Goal: Navigation & Orientation: Find specific page/section

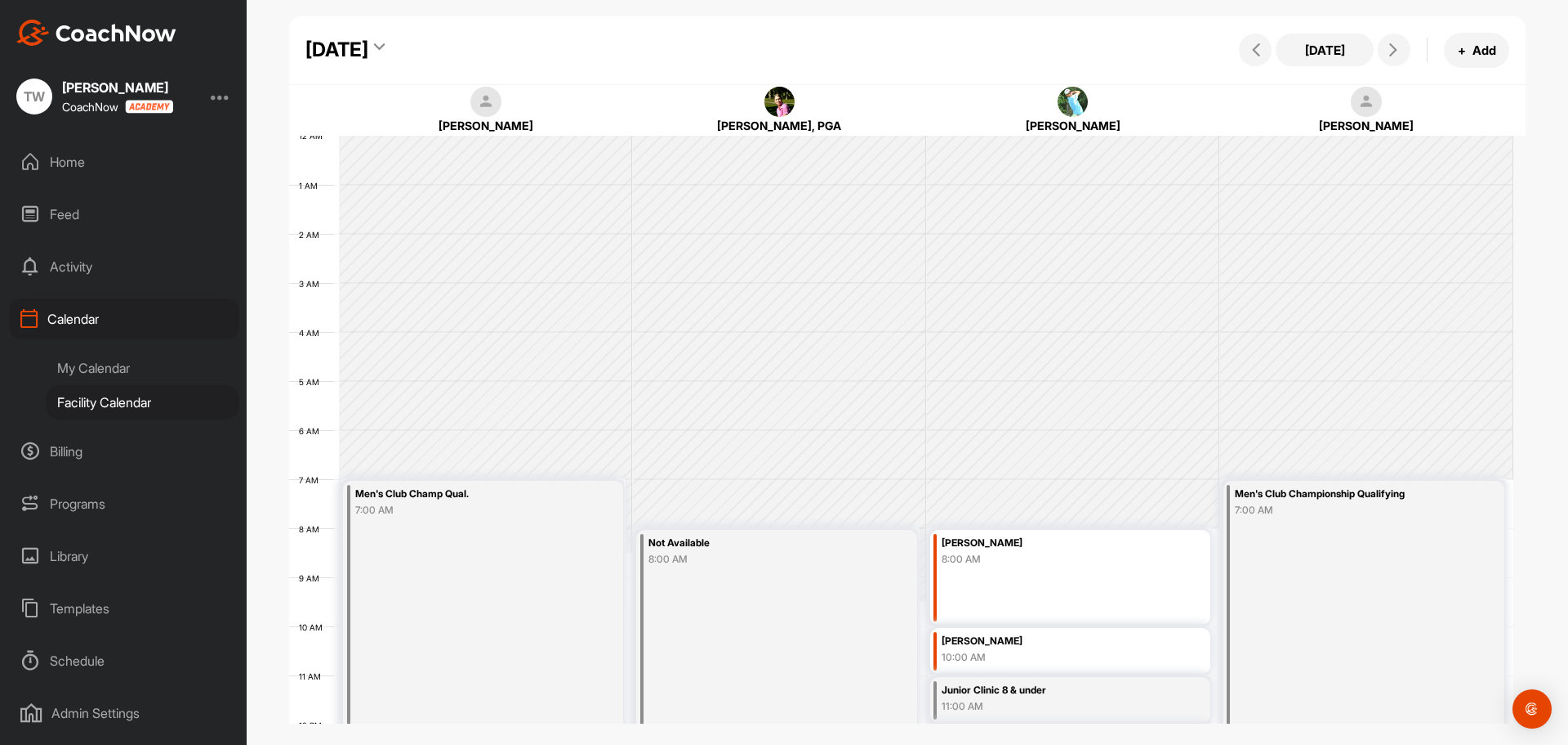
scroll to position [283, 0]
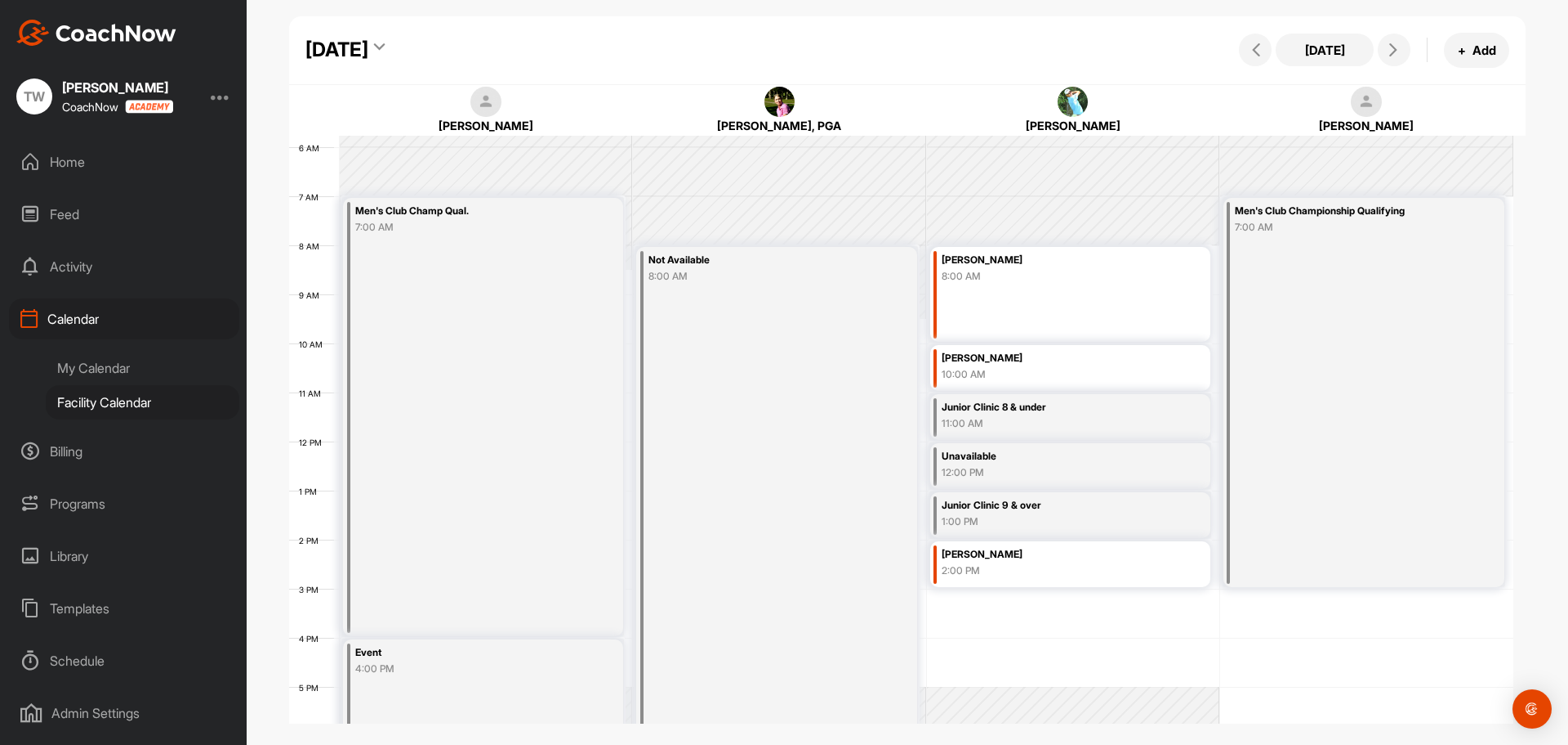
click at [394, 44] on div "Saturday, August 23, 2025" at bounding box center [350, 50] width 89 height 30
click at [385, 45] on icon at bounding box center [379, 49] width 11 height 17
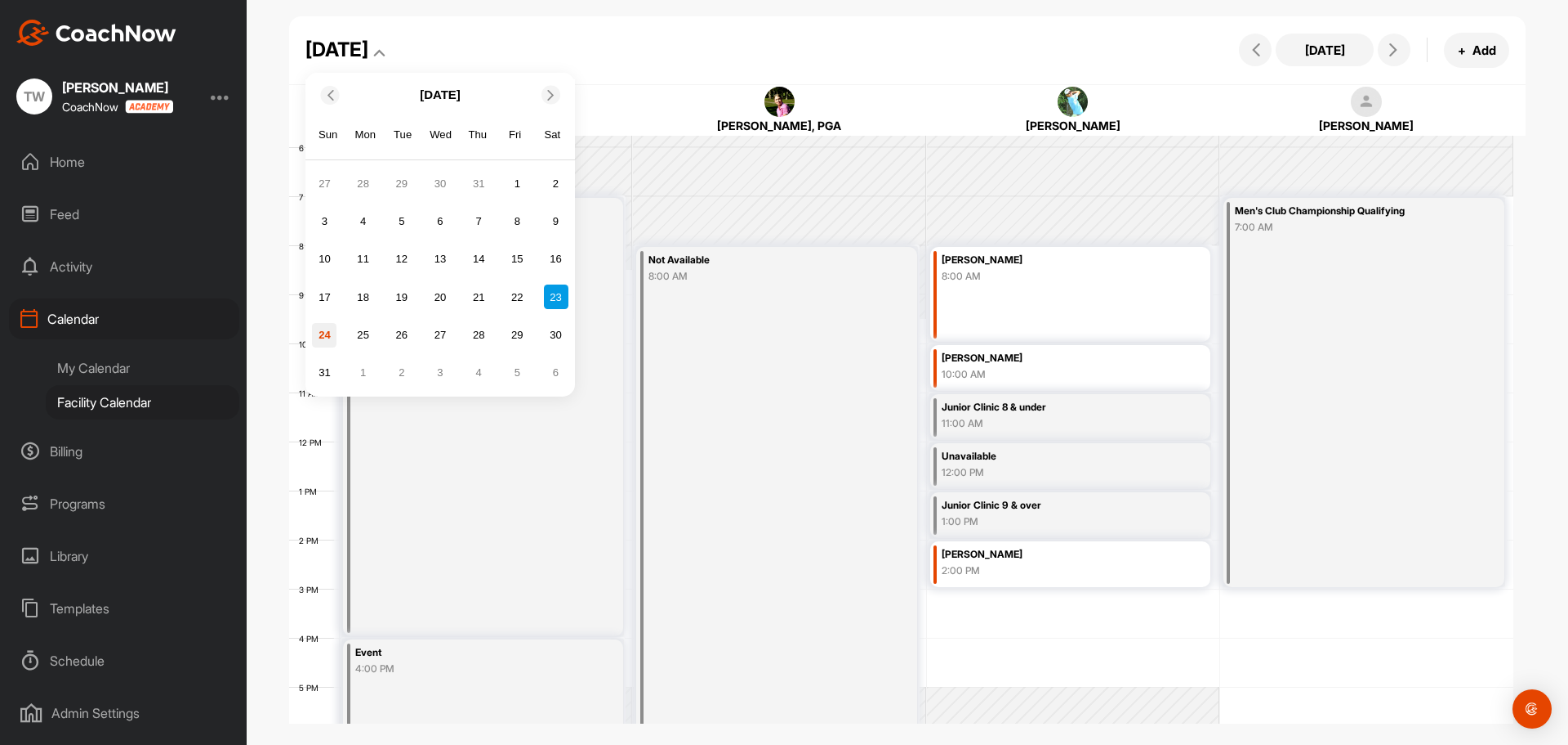
click at [325, 340] on div "24" at bounding box center [324, 335] width 25 height 25
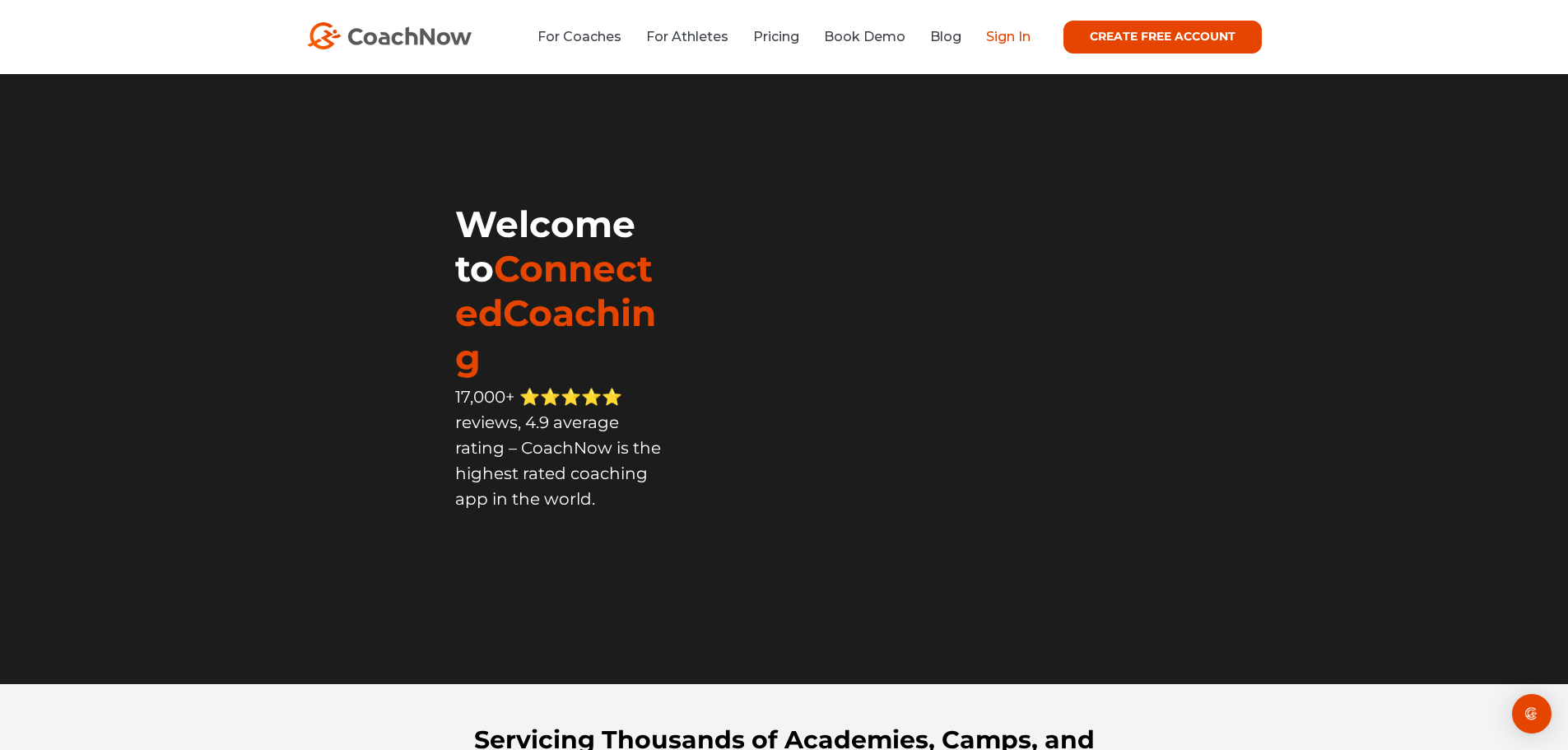
click at [999, 35] on link "Sign In" at bounding box center [1008, 37] width 45 height 16
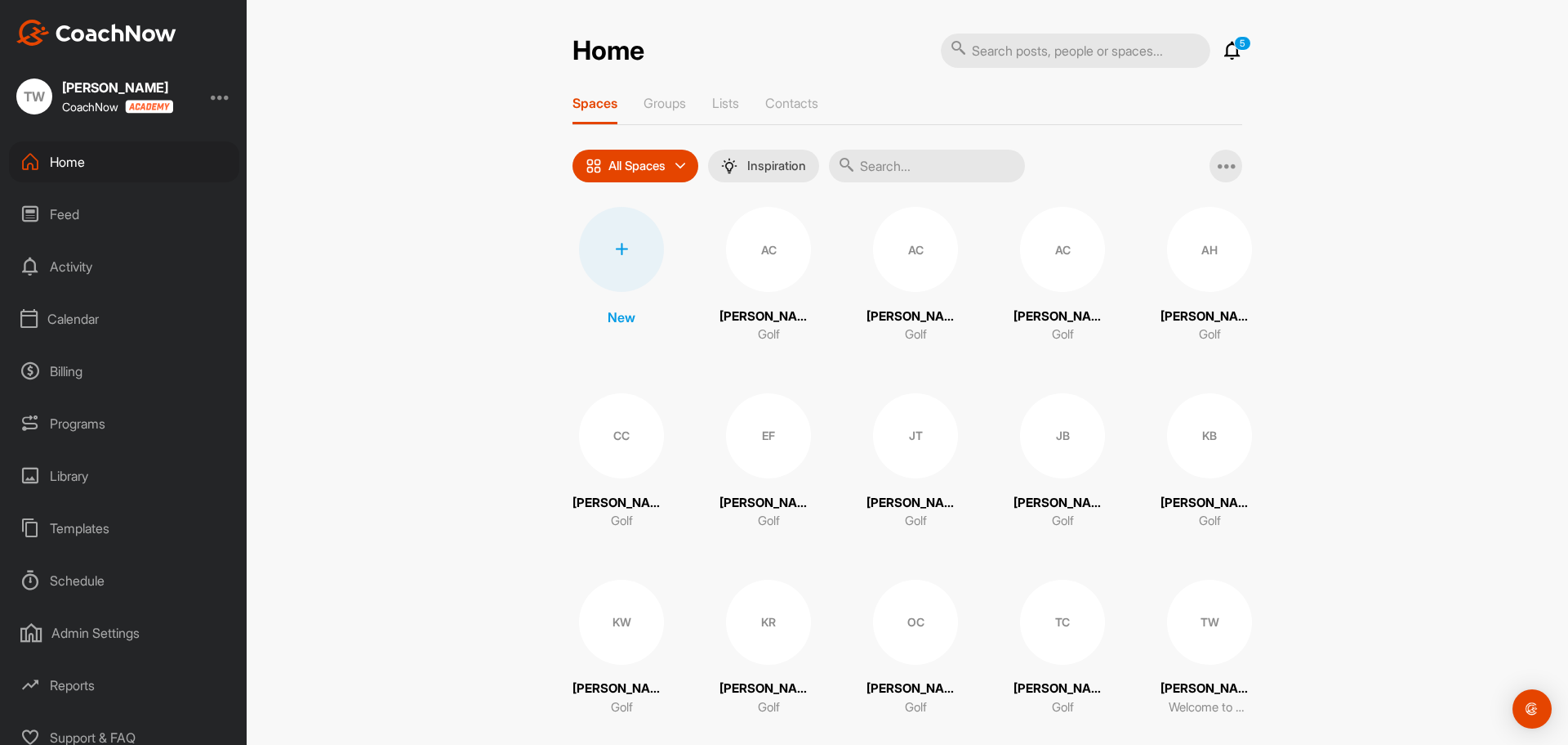
click at [79, 318] on div "Calendar" at bounding box center [124, 318] width 230 height 40
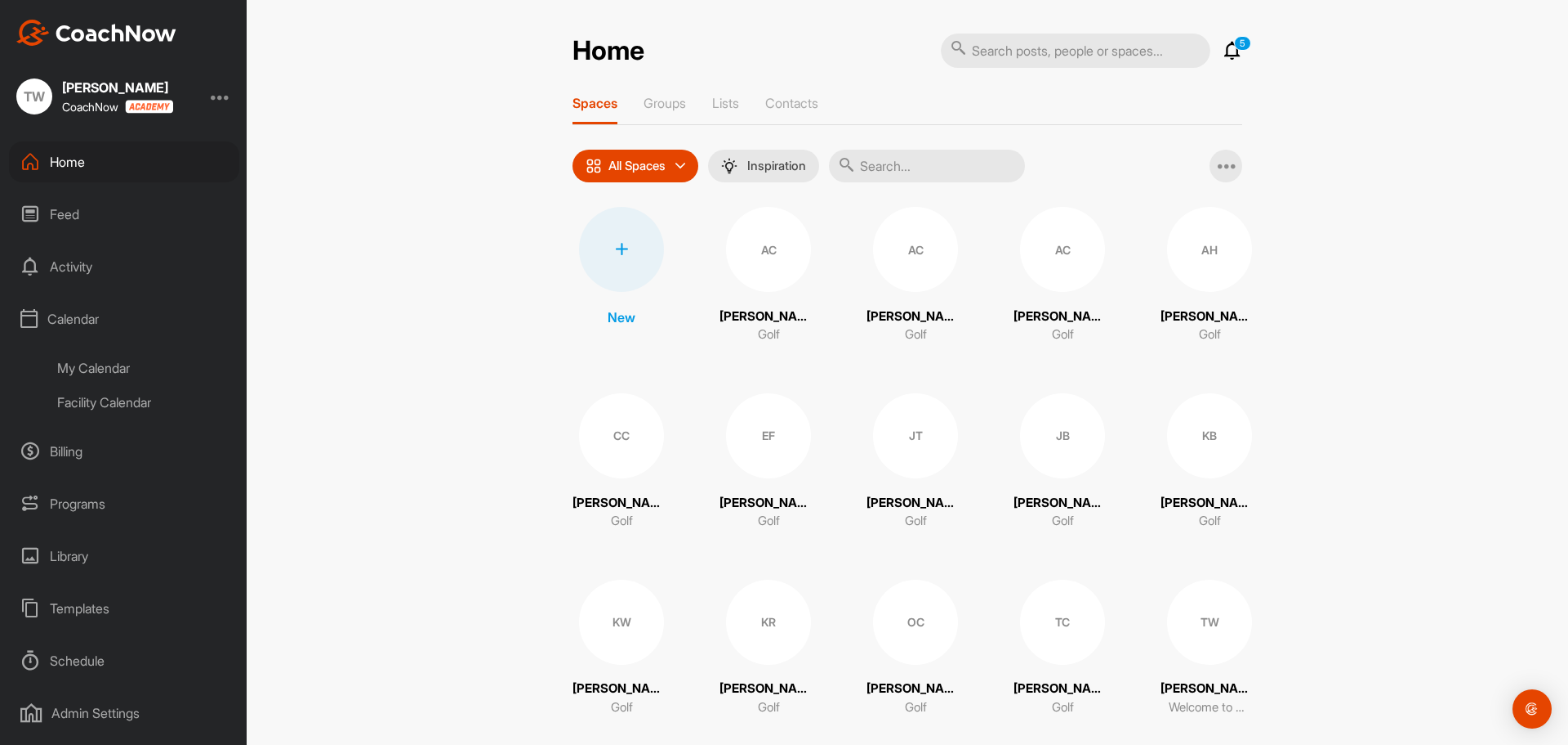
click at [110, 402] on div "Facility Calendar" at bounding box center [142, 402] width 194 height 34
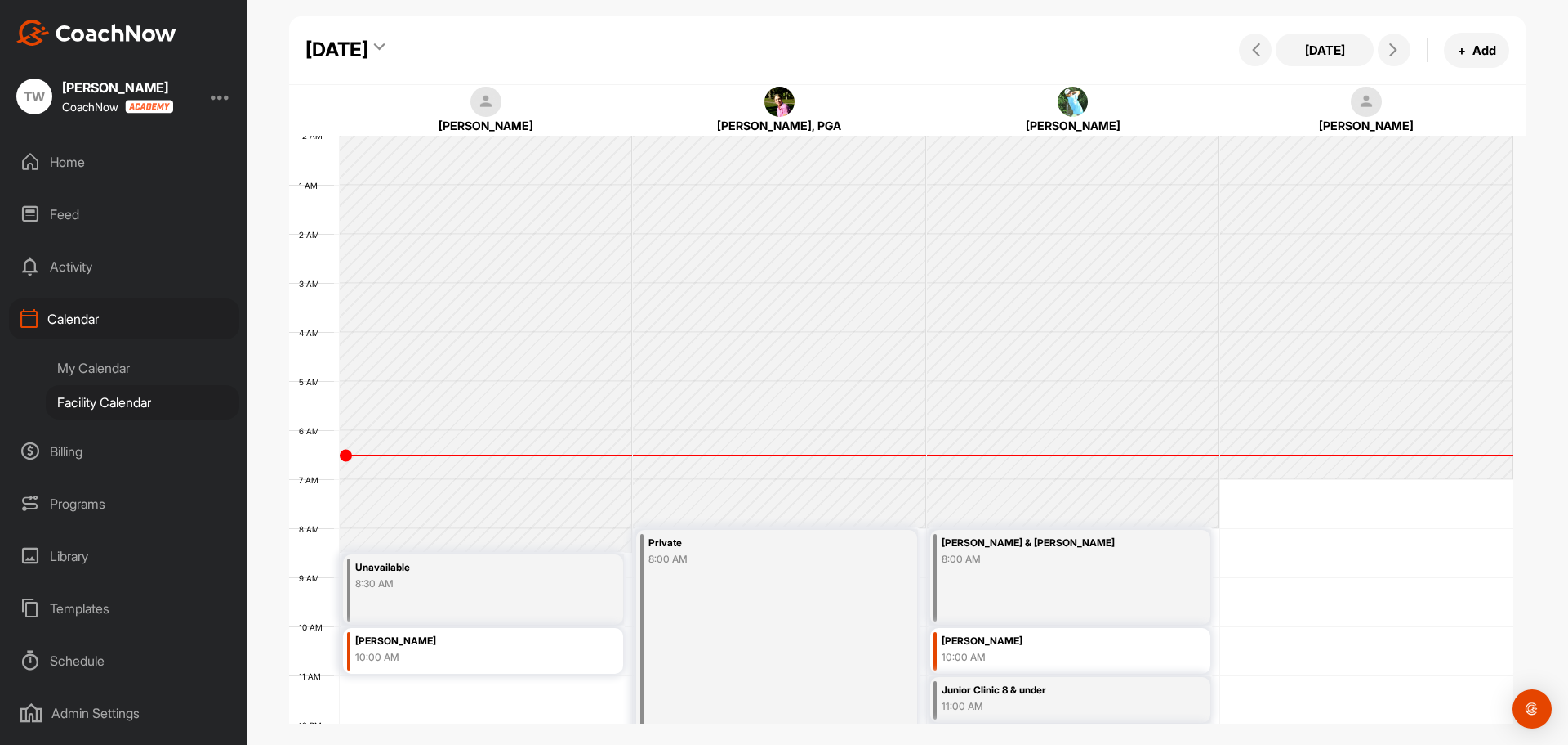
scroll to position [283, 0]
